Goal: Communication & Community: Connect with others

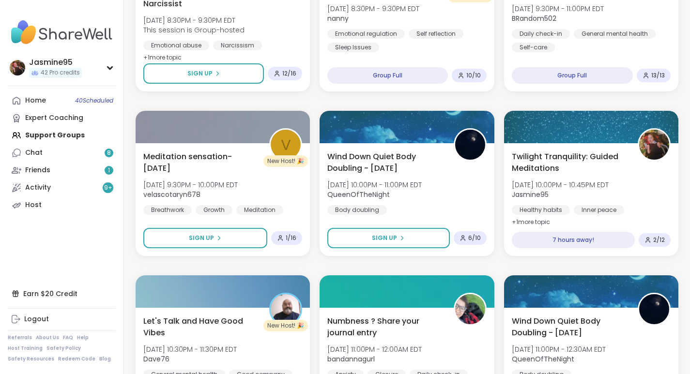
scroll to position [1710, 0]
click at [54, 173] on link "Friends 1" at bounding box center [62, 170] width 108 height 17
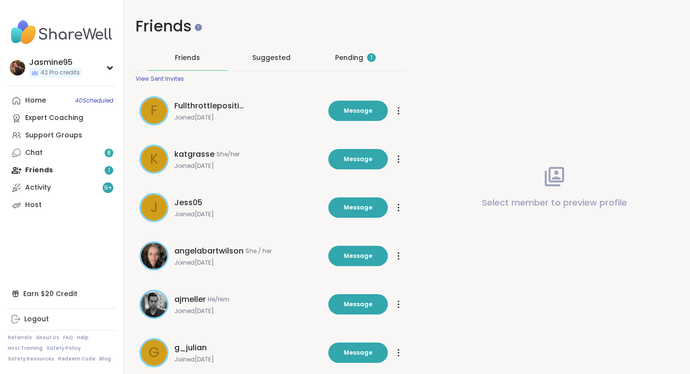
click at [360, 61] on div "Pending 1" at bounding box center [355, 58] width 41 height 10
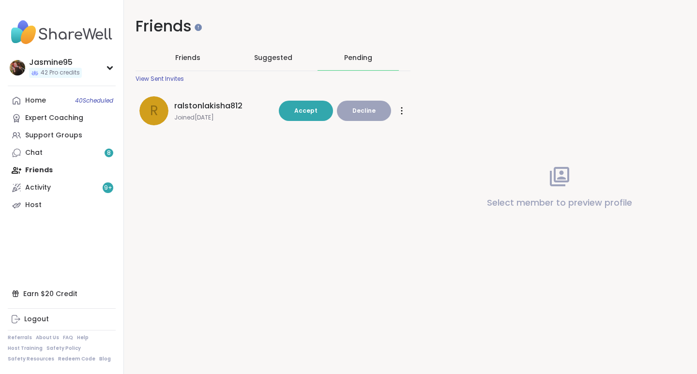
click at [290, 110] on button "Accept" at bounding box center [306, 111] width 54 height 20
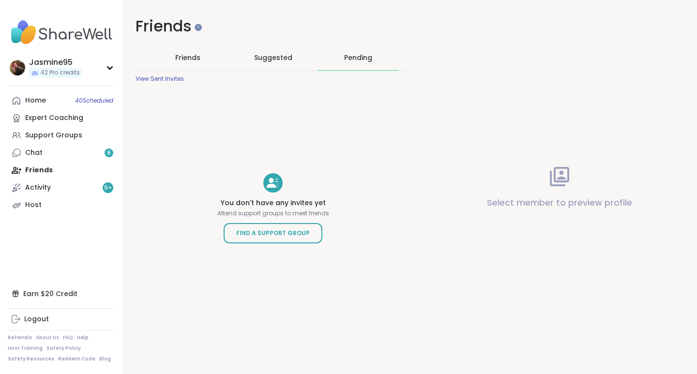
click at [53, 151] on link "Chat 8" at bounding box center [62, 152] width 108 height 17
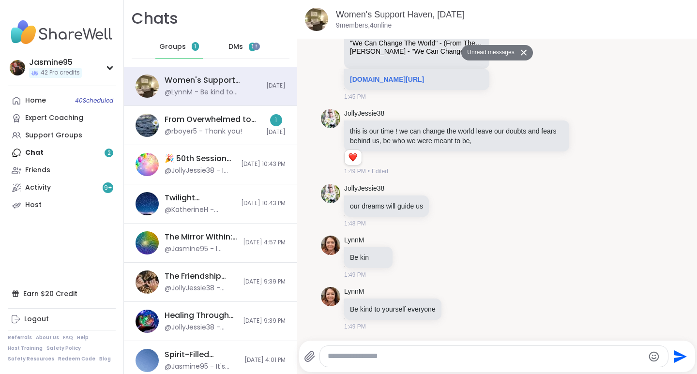
click at [225, 52] on div "DMs 1" at bounding box center [242, 46] width 47 height 23
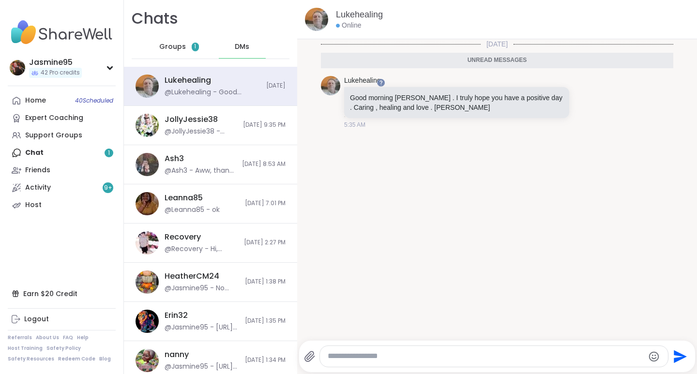
click at [582, 103] on icon at bounding box center [586, 102] width 9 height 10
click at [505, 85] on div "Select Reaction: Heart" at bounding box center [509, 86] width 9 height 9
click at [352, 357] on textarea "Type your message" at bounding box center [486, 357] width 316 height 10
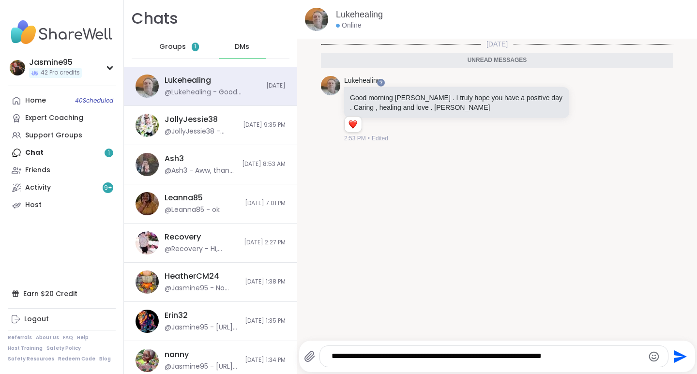
type textarea "**********"
